Goal: Information Seeking & Learning: Learn about a topic

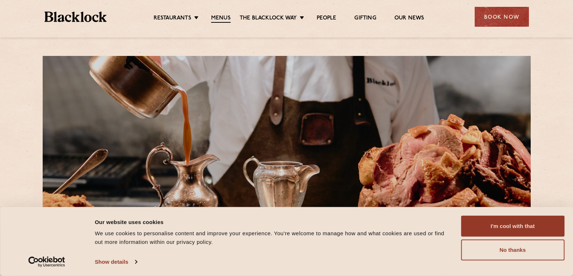
click at [219, 17] on link "Menus" at bounding box center [221, 19] width 20 height 8
click at [522, 225] on button "I'm cool with that" at bounding box center [512, 226] width 103 height 21
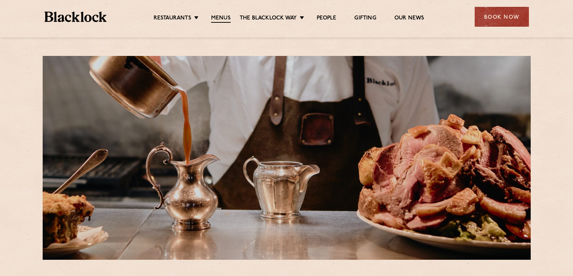
click at [0, 0] on link "Butcher Price [DATE]" at bounding box center [0, 0] width 0 height 0
